Goal: Task Accomplishment & Management: Use online tool/utility

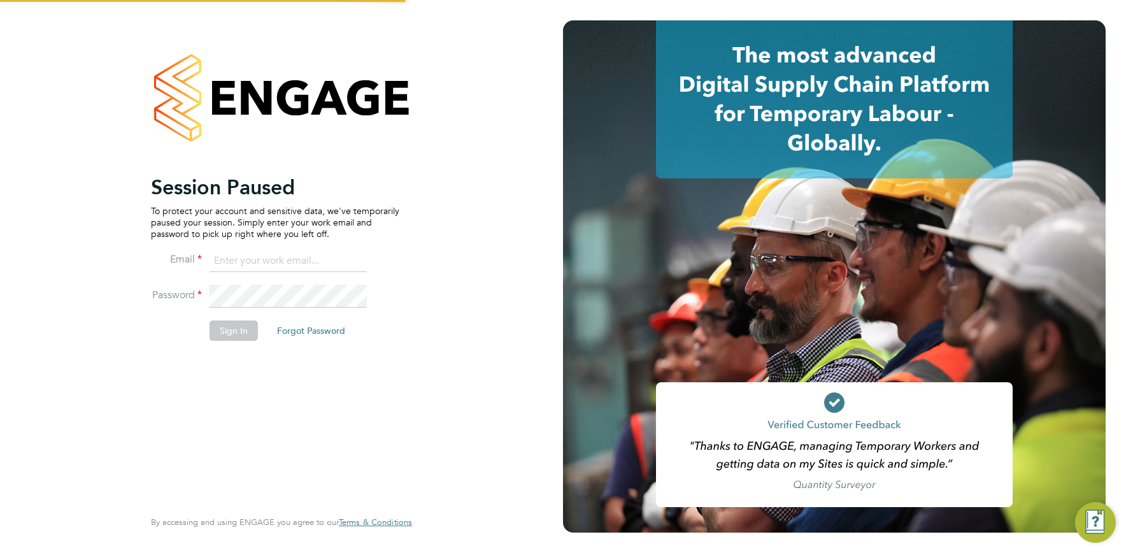
type input "vistry@caval.co.uk"
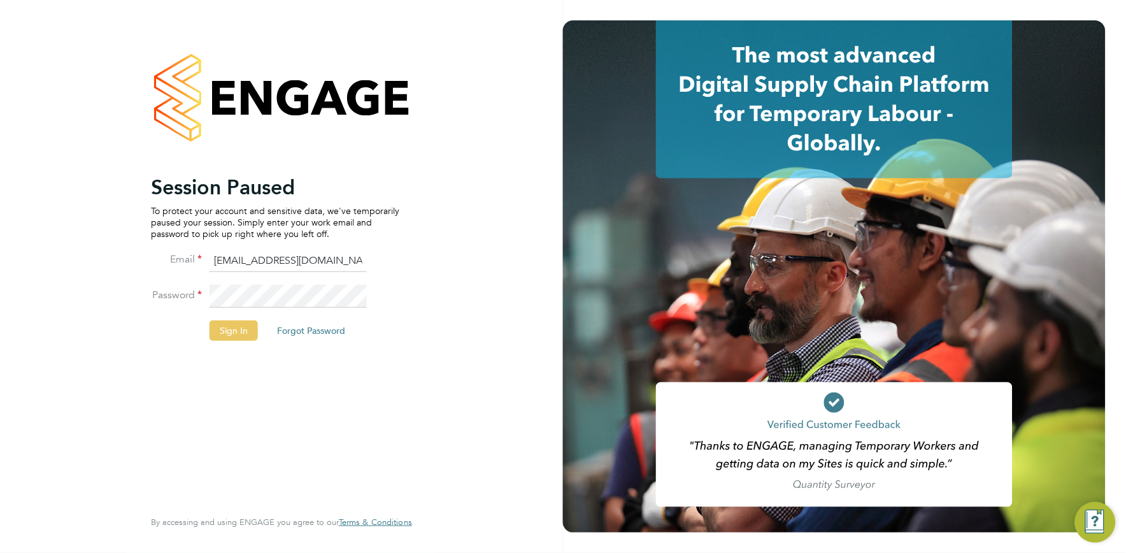
click at [244, 336] on button "Sign In" at bounding box center [234, 330] width 48 height 20
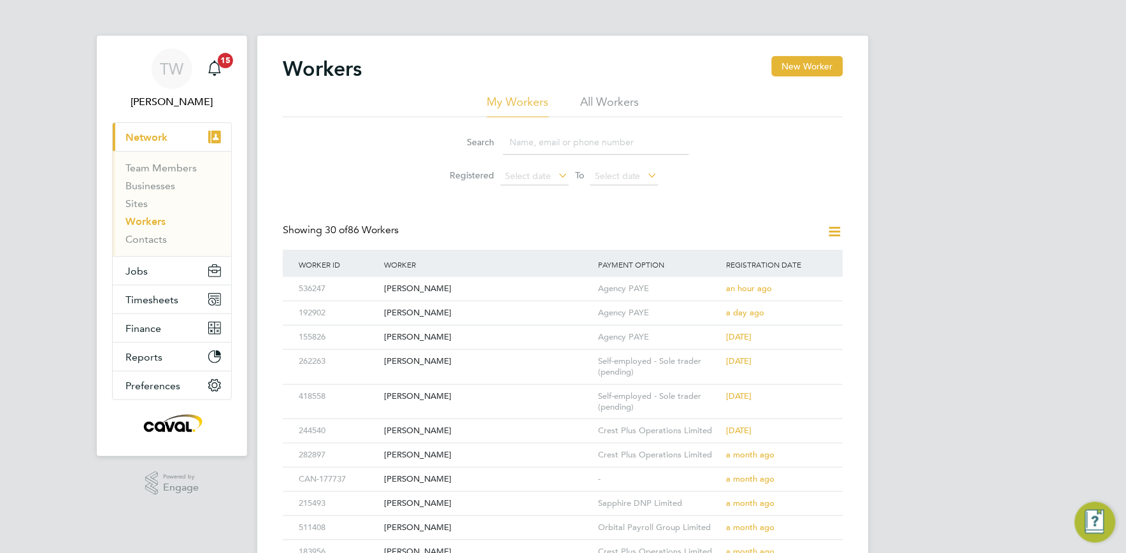
click at [155, 223] on link "Workers" at bounding box center [146, 221] width 40 height 12
click at [154, 223] on link "Workers" at bounding box center [146, 221] width 40 height 12
click at [143, 210] on link "Sites" at bounding box center [137, 203] width 22 height 12
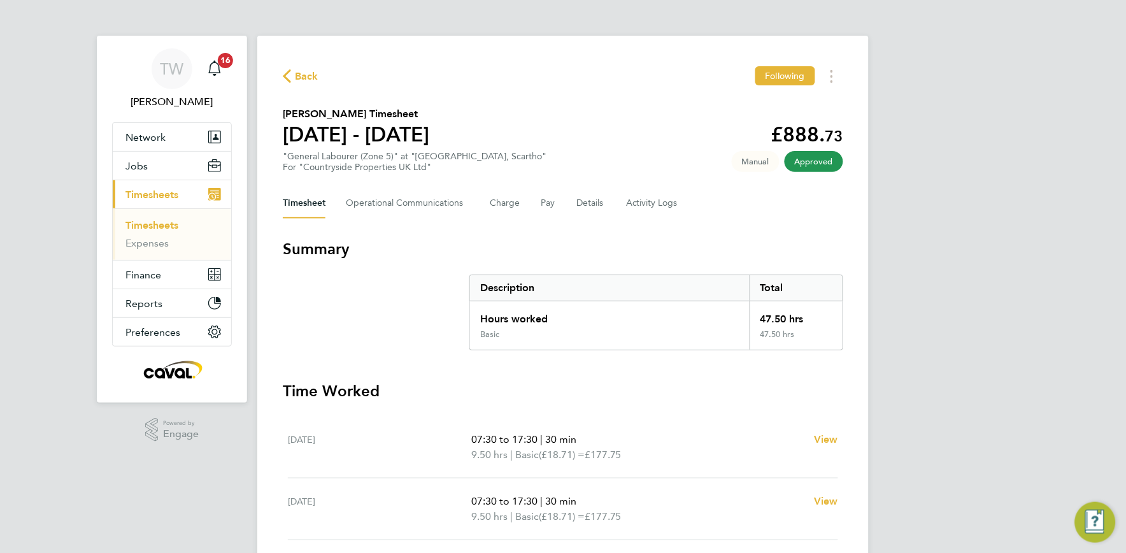
click at [163, 224] on link "Timesheets" at bounding box center [152, 225] width 53 height 12
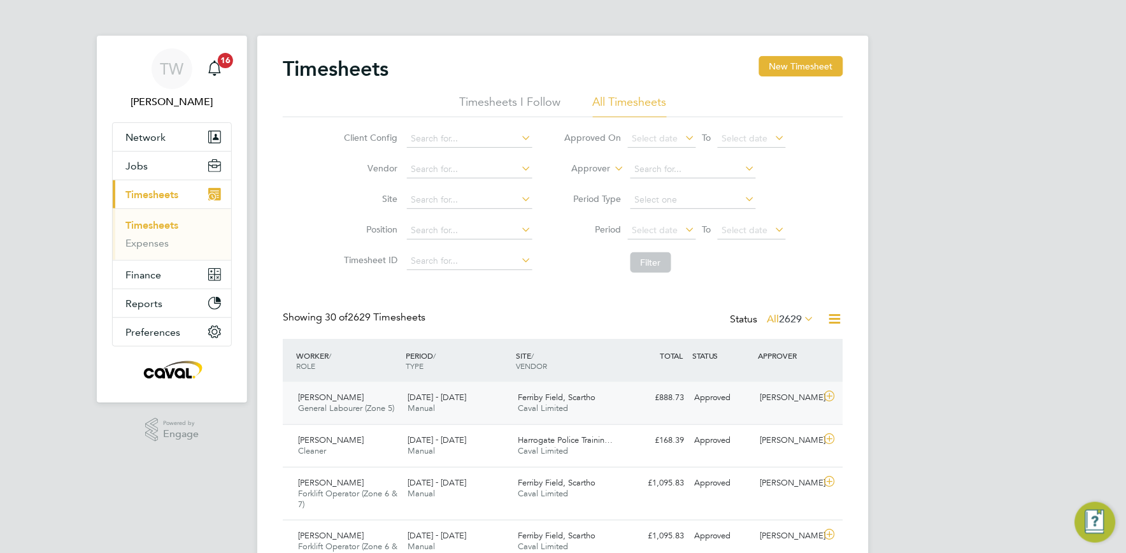
click at [519, 405] on span "Caval Limited" at bounding box center [544, 408] width 50 height 11
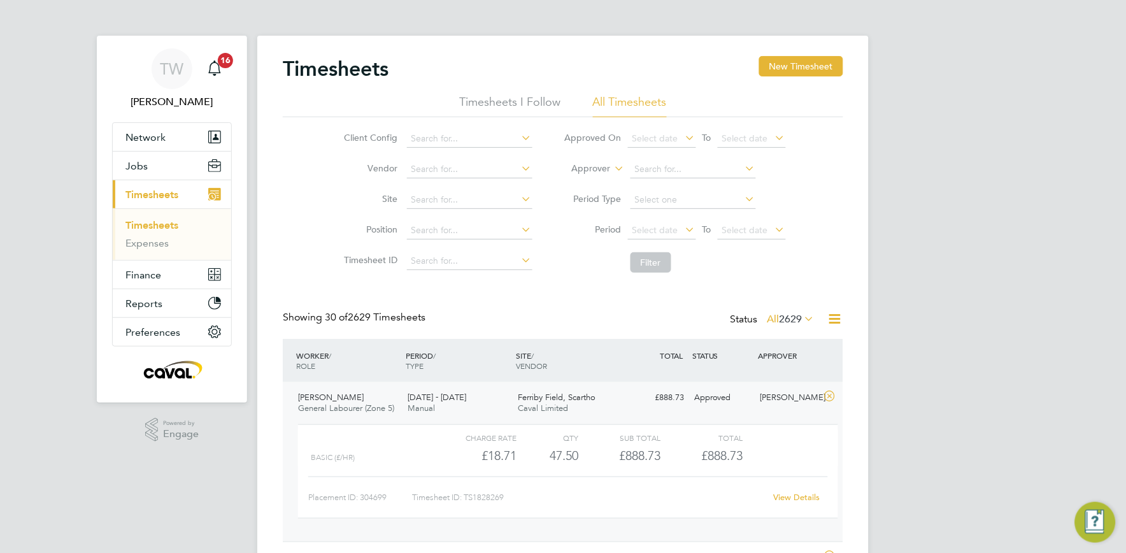
click at [787, 492] on link "View Details" at bounding box center [797, 497] width 47 height 11
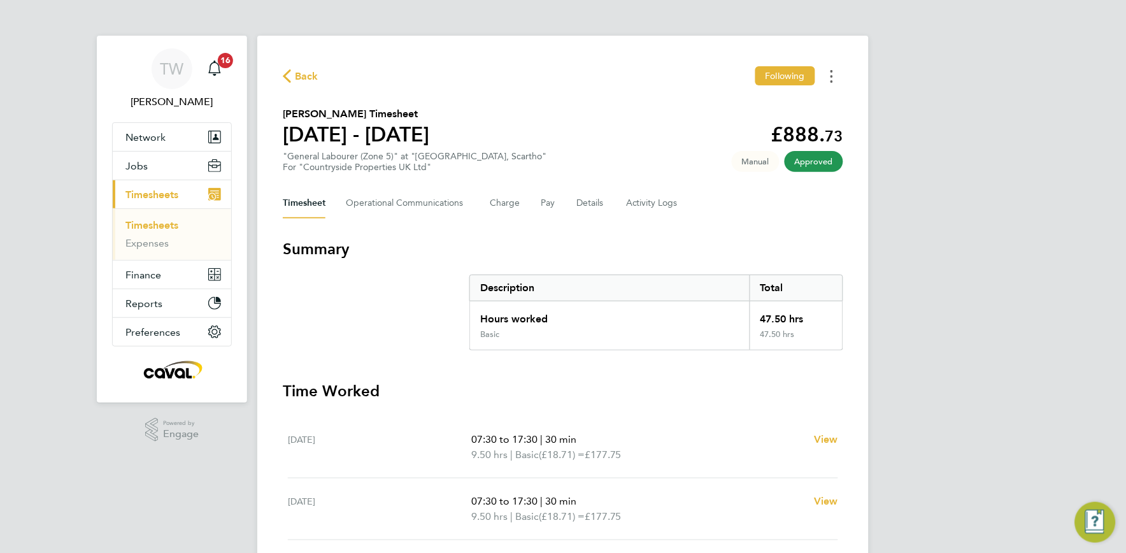
click at [835, 78] on button "Timesheets Menu" at bounding box center [832, 76] width 23 height 20
click at [782, 104] on link "Download timesheet" at bounding box center [767, 104] width 153 height 25
click at [835, 73] on button "Timesheets Menu" at bounding box center [832, 76] width 23 height 20
click at [830, 80] on button "Timesheets Menu" at bounding box center [832, 76] width 23 height 20
click at [737, 97] on link "Download timesheet" at bounding box center [767, 104] width 153 height 25
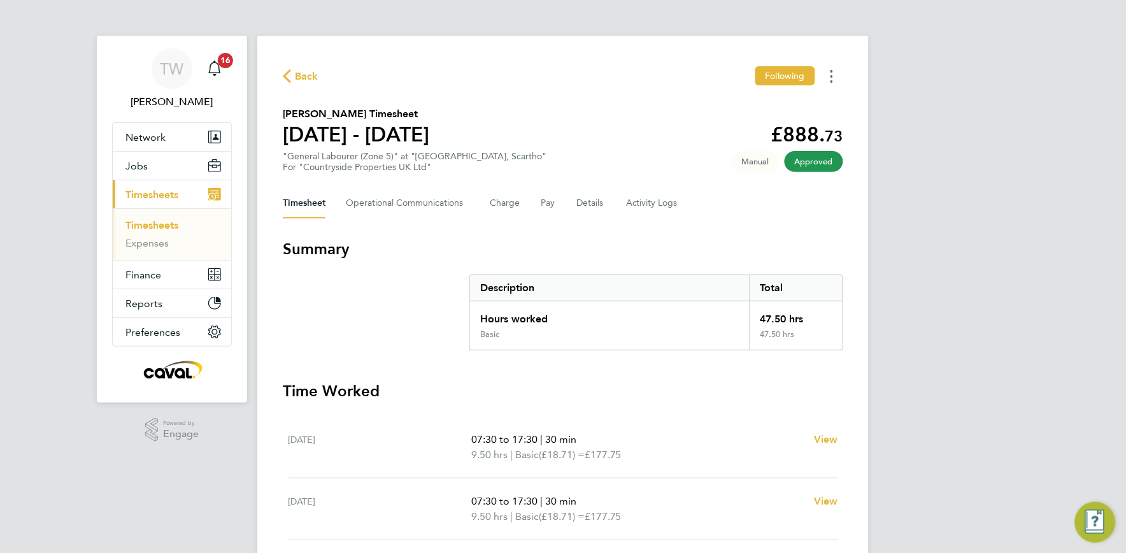
click at [836, 73] on button "Timesheets Menu" at bounding box center [832, 76] width 23 height 20
